Goal: Information Seeking & Learning: Check status

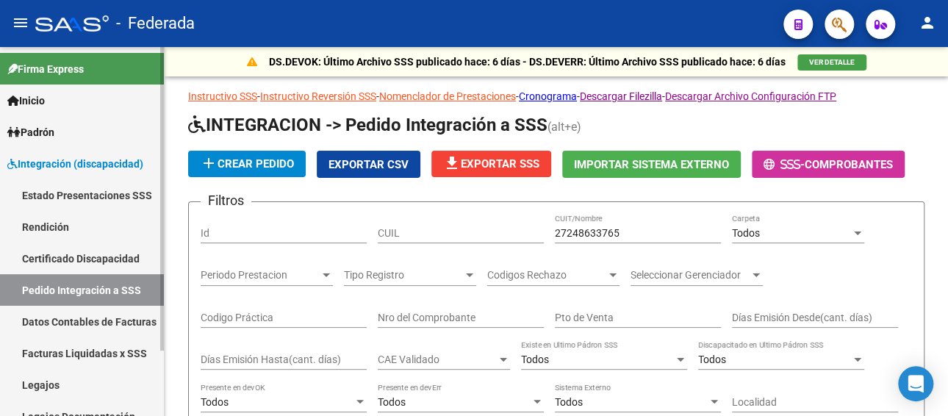
click at [61, 378] on link "Legajos" at bounding box center [82, 385] width 164 height 32
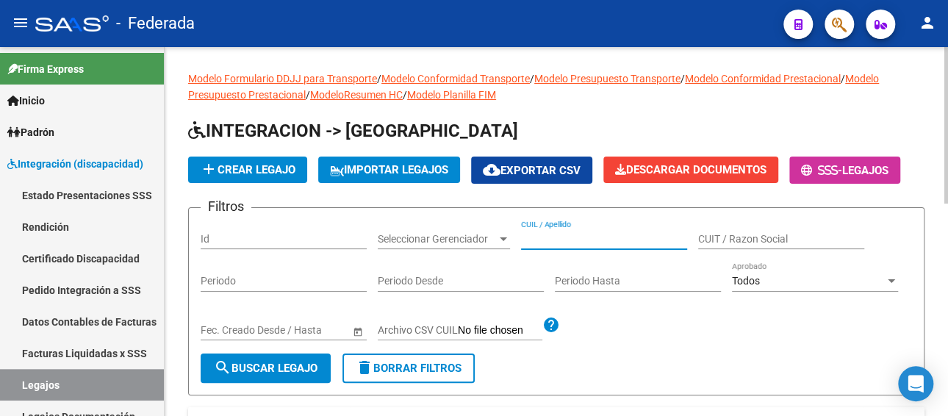
click at [580, 239] on input "CUIL / Apellido" at bounding box center [604, 239] width 166 height 12
paste input "[PERSON_NAME] HOLZHEI"
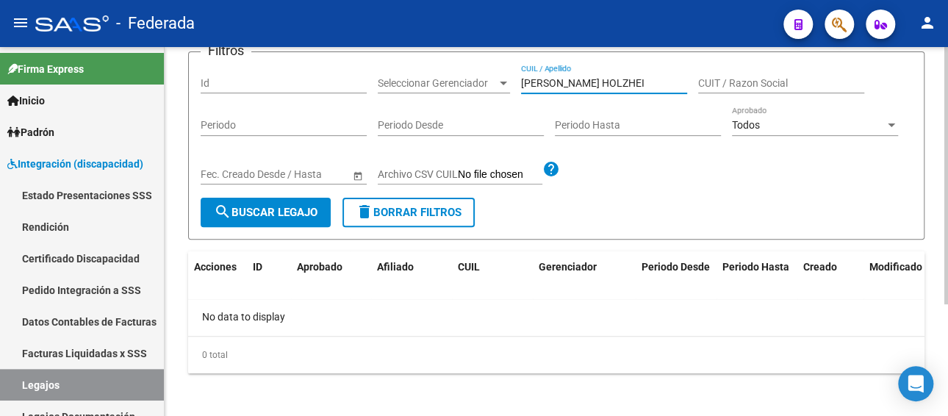
scroll to position [159, 0]
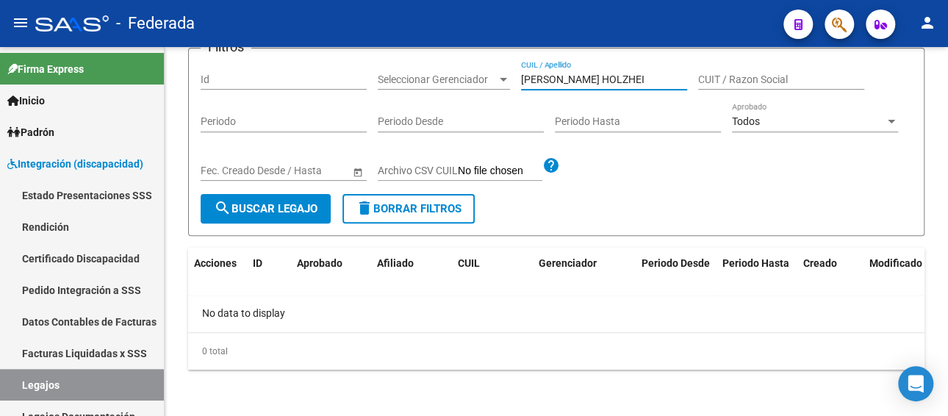
type input "[PERSON_NAME] HOLZHEI"
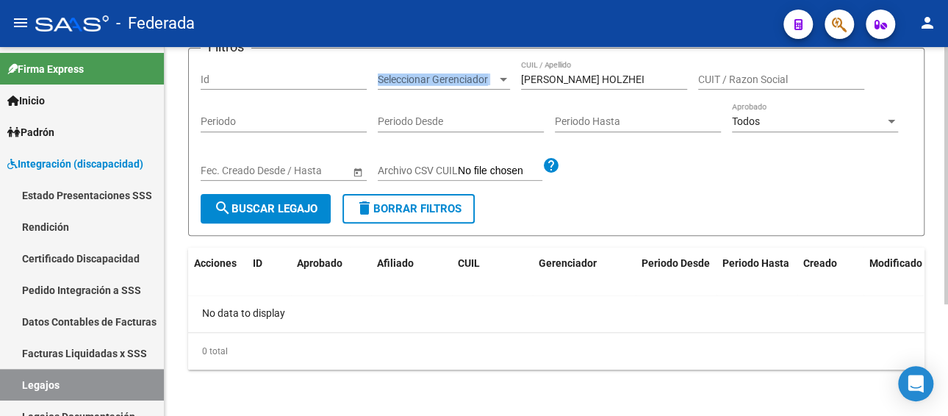
drag, startPoint x: 628, startPoint y: 70, endPoint x: 478, endPoint y: 71, distance: 149.8
click at [478, 71] on div "Filtros Id Seleccionar Gerenciador Seleccionar Gerenciador [PERSON_NAME] HOLZHE…" at bounding box center [556, 127] width 711 height 134
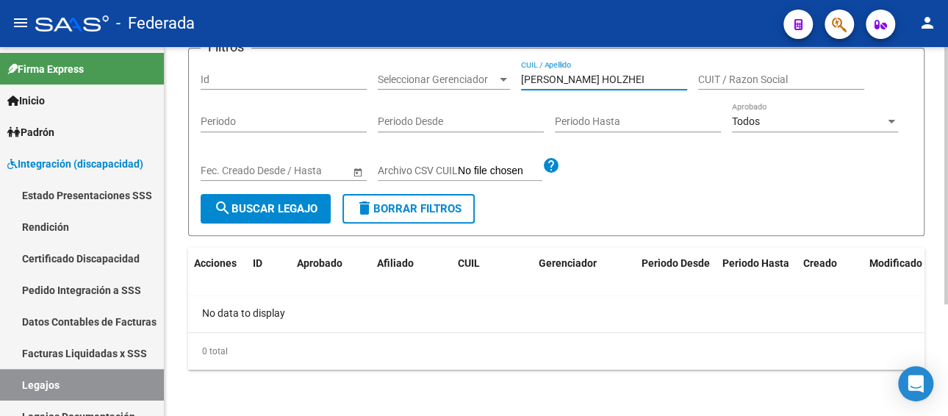
drag, startPoint x: 618, startPoint y: 77, endPoint x: 502, endPoint y: 78, distance: 115.3
click at [502, 78] on div "Filtros Id Seleccionar Gerenciador Seleccionar Gerenciador [PERSON_NAME] HOLZHE…" at bounding box center [556, 127] width 711 height 134
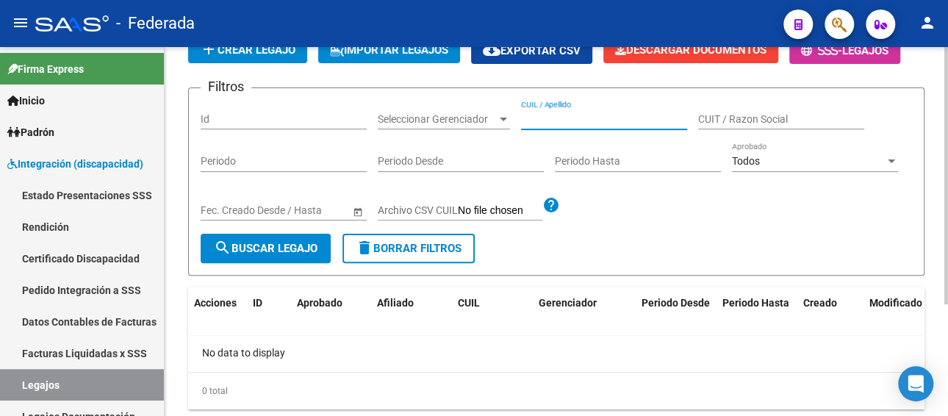
scroll to position [86, 0]
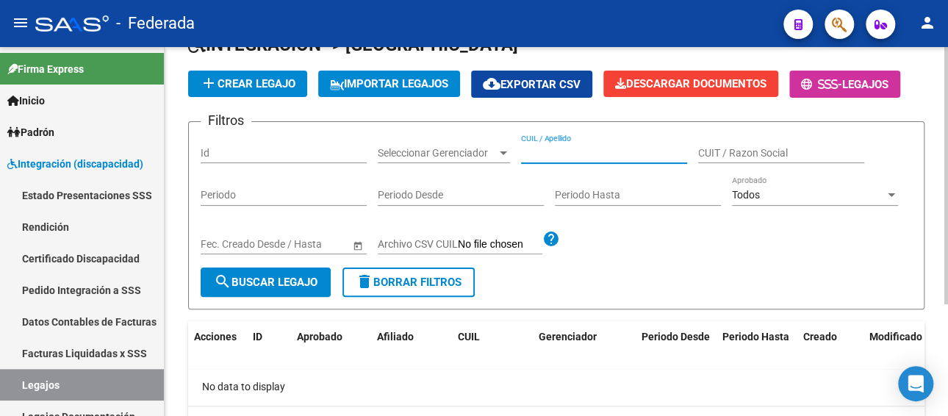
click at [737, 151] on input "CUIT / Razon Social" at bounding box center [781, 153] width 166 height 12
paste input "[PERSON_NAME]"
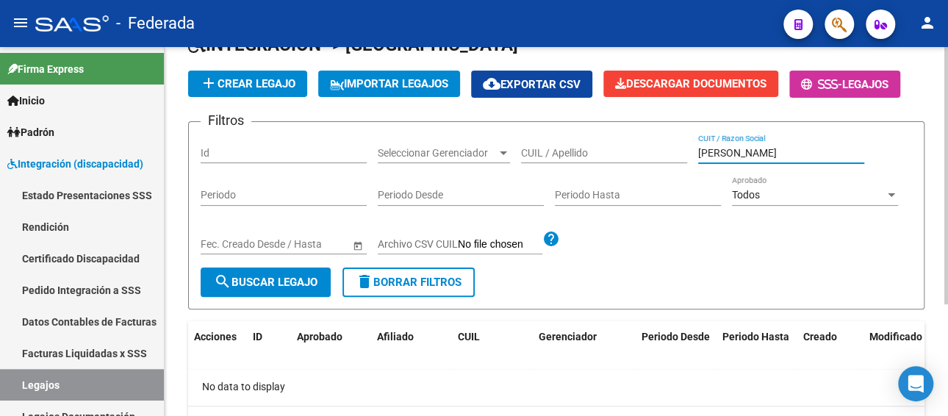
type input "[PERSON_NAME]"
click at [261, 278] on span "search Buscar Legajo" at bounding box center [266, 281] width 104 height 13
